Goal: Leave review/rating: Leave review/rating

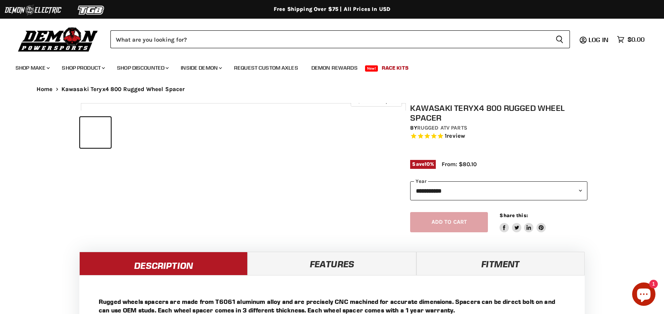
select select "******"
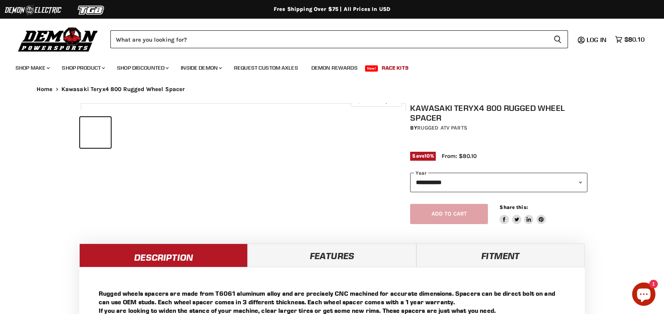
select select "******"
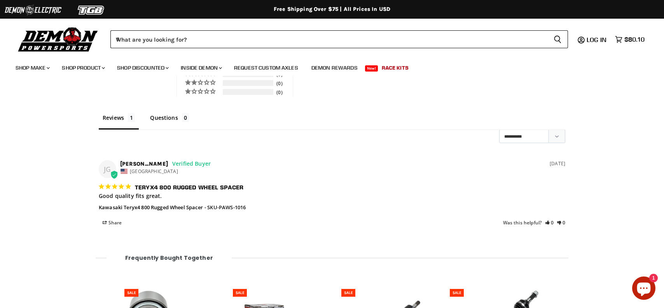
scroll to position [628, 0]
